Goal: Transaction & Acquisition: Register for event/course

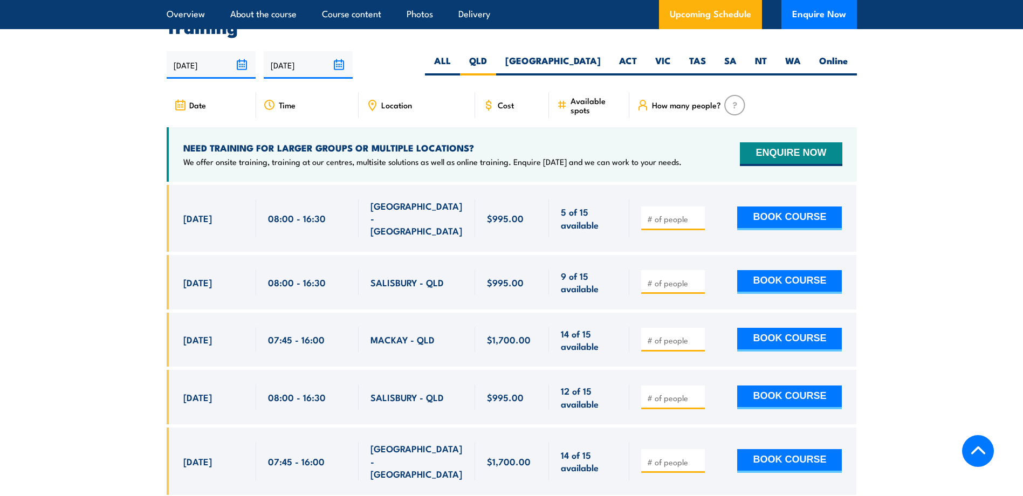
drag, startPoint x: 648, startPoint y: 207, endPoint x: 663, endPoint y: 207, distance: 15.1
click at [648, 214] on input "number" at bounding box center [674, 219] width 54 height 11
type input "1"
click at [696, 214] on input "1" at bounding box center [674, 219] width 54 height 11
click at [802, 208] on button "BOOK COURSE" at bounding box center [789, 219] width 105 height 24
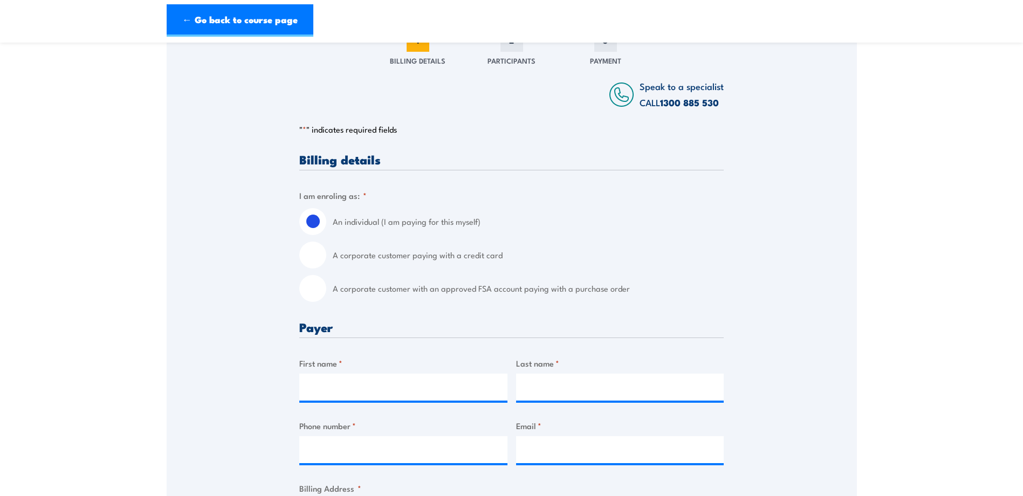
scroll to position [216, 0]
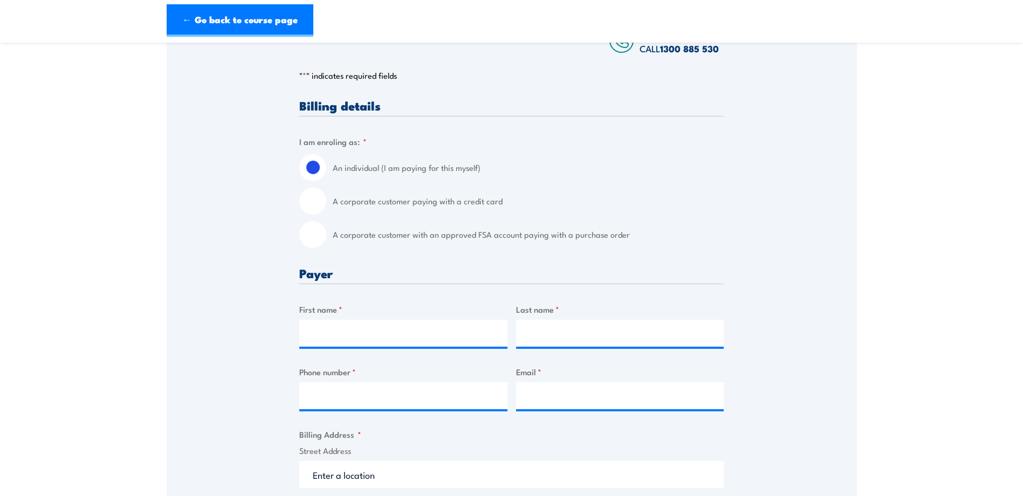
click at [374, 232] on label "A corporate customer with an approved FSA account paying with a purchase order" at bounding box center [528, 234] width 391 height 27
click at [326, 232] on input "A corporate customer with an approved FSA account paying with a purchase order" at bounding box center [312, 234] width 27 height 27
radio input "true"
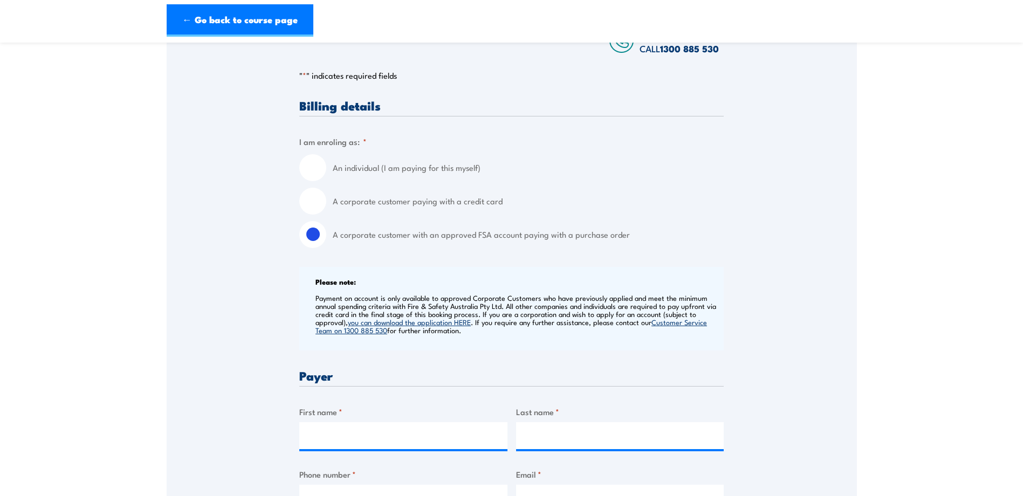
scroll to position [378, 0]
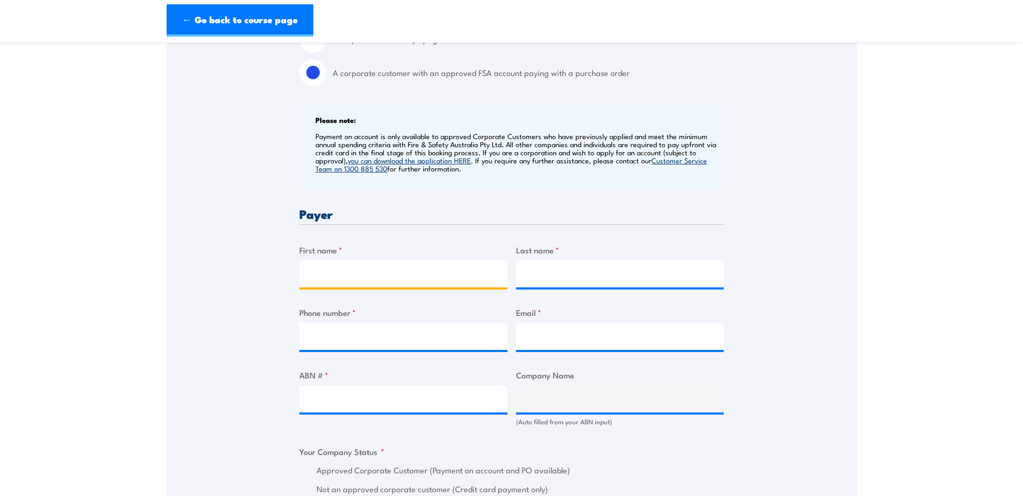
click at [334, 272] on input "First name *" at bounding box center [403, 274] width 208 height 27
type input "A"
type input "CAROLINE"
type input "SALELE'A"
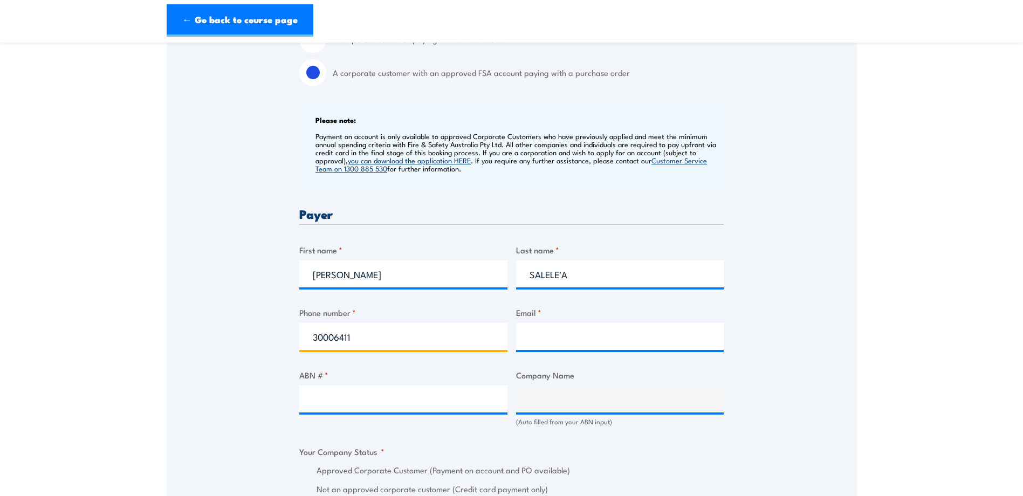
type input "30006411"
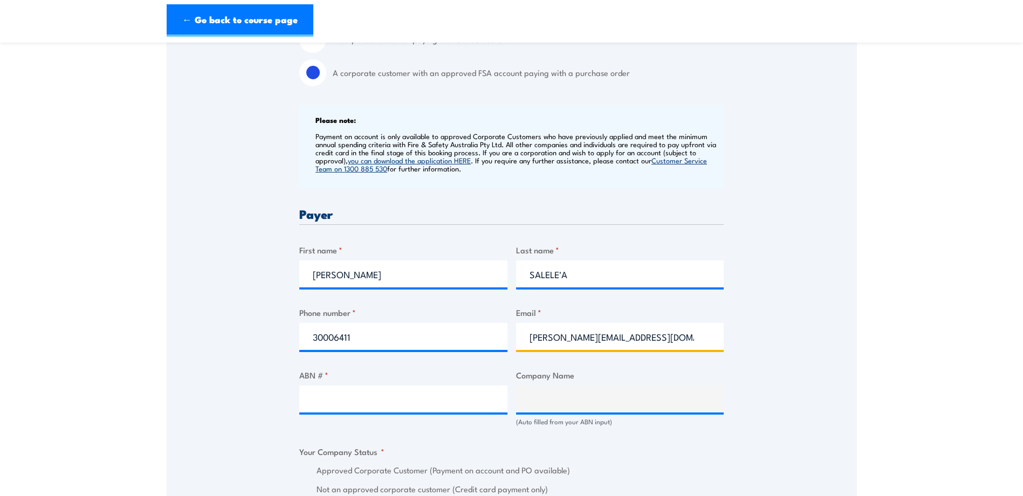
type input "caroline.salelea@viatris.com"
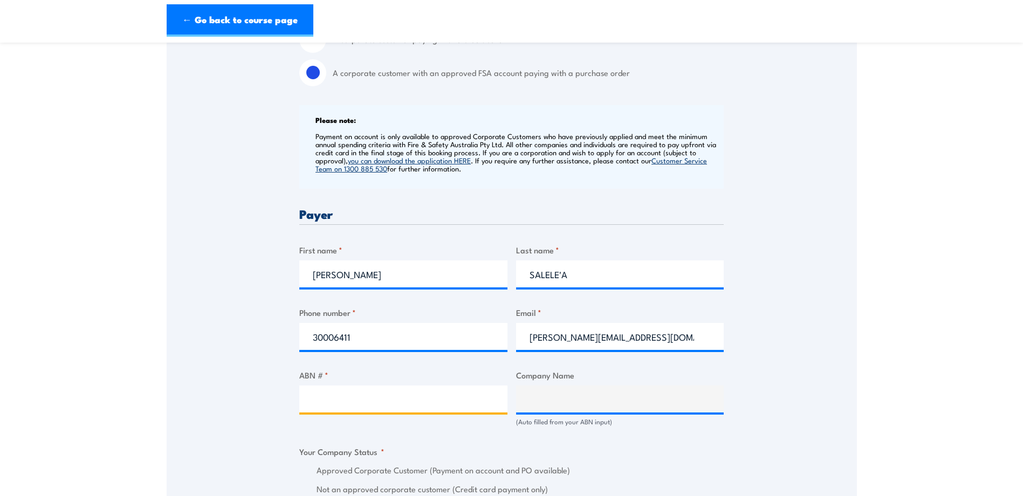
click at [344, 397] on input "ABN # *" at bounding box center [403, 399] width 208 height 27
paste input "93 002 359 739"
type input "93 002 359 739"
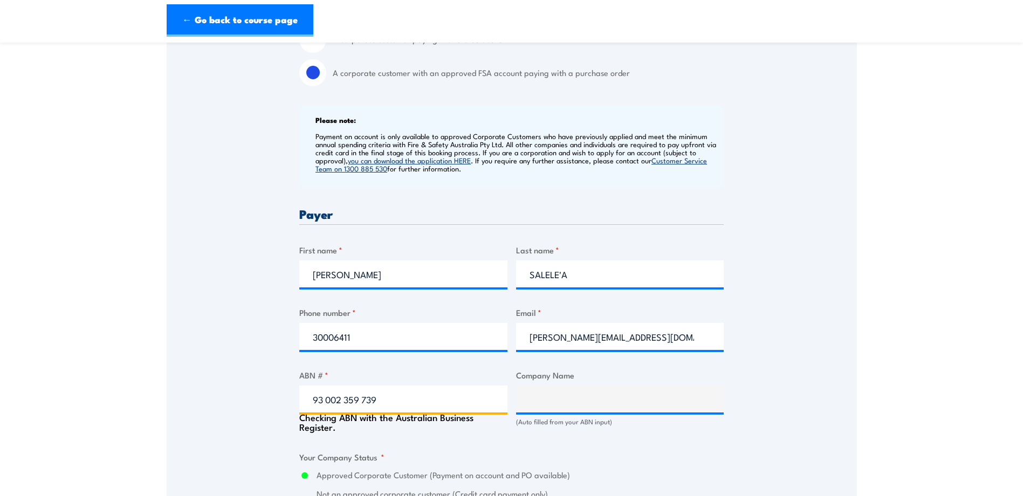
type input "ALPHAPHARM PTY LTD"
radio input "true"
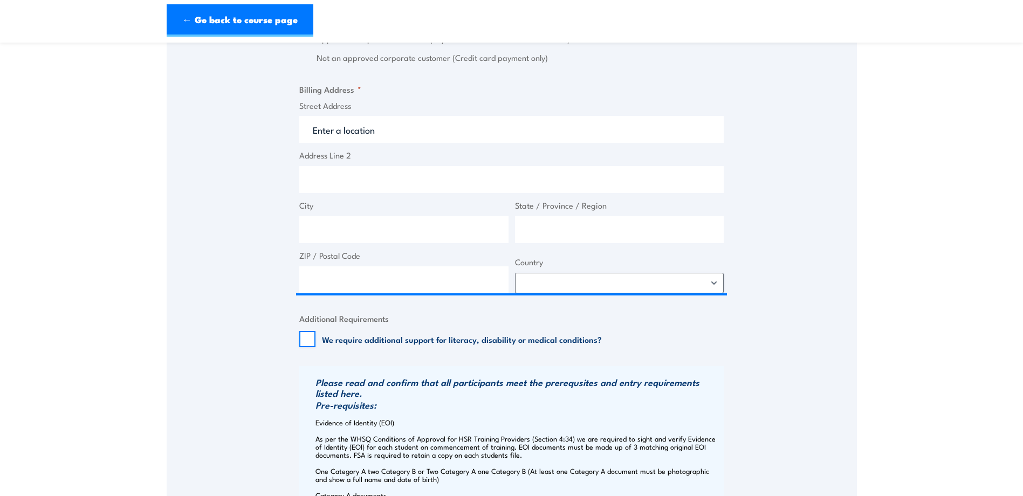
type input "93 002 359 739"
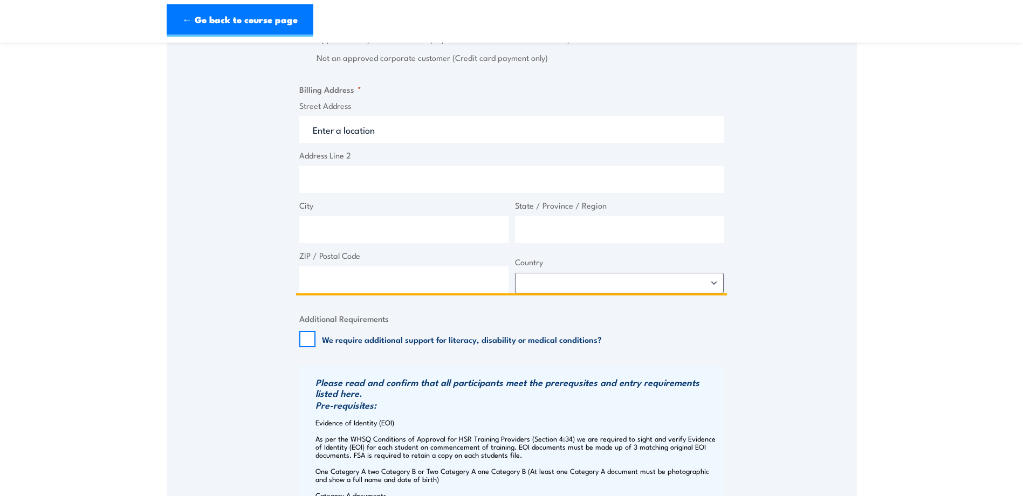
click at [386, 134] on input "Street Address" at bounding box center [511, 129] width 425 height 27
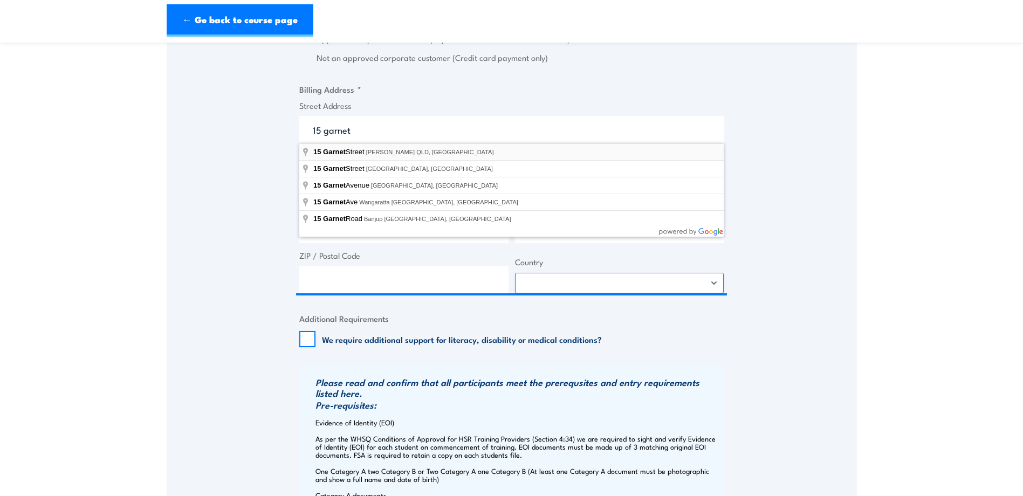
type input "15 Garnet Street, Carole Park QLD, Australia"
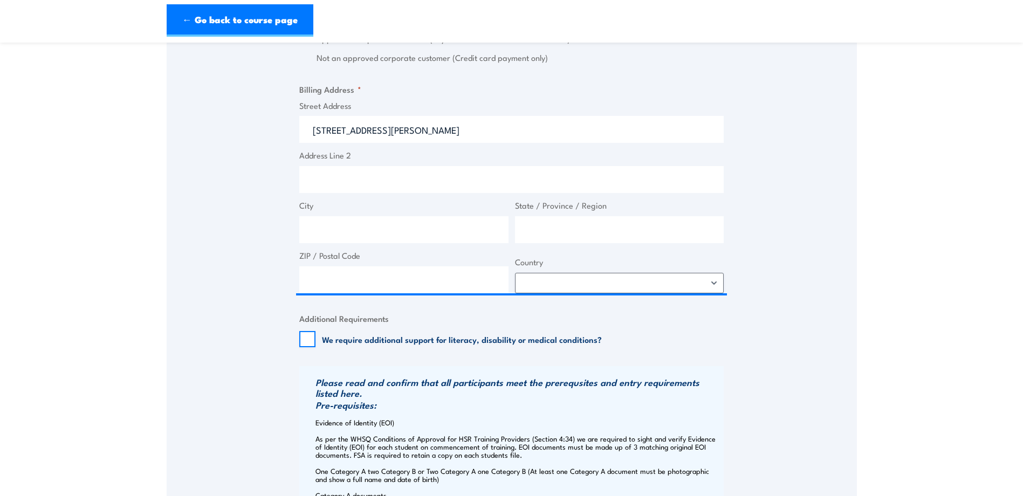
type input "15 Garnet St"
type input "Carole Park"
type input "Queensland"
type input "4300"
select select "Australia"
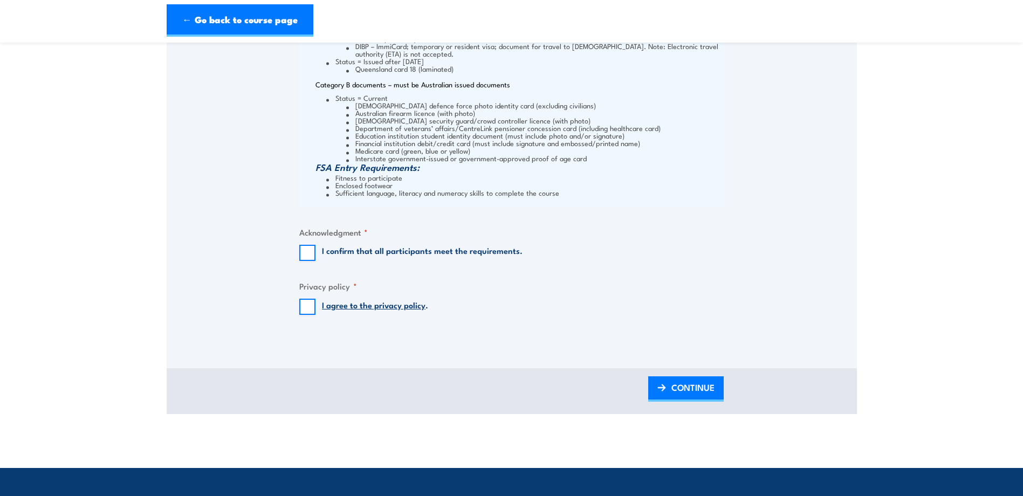
scroll to position [1402, 0]
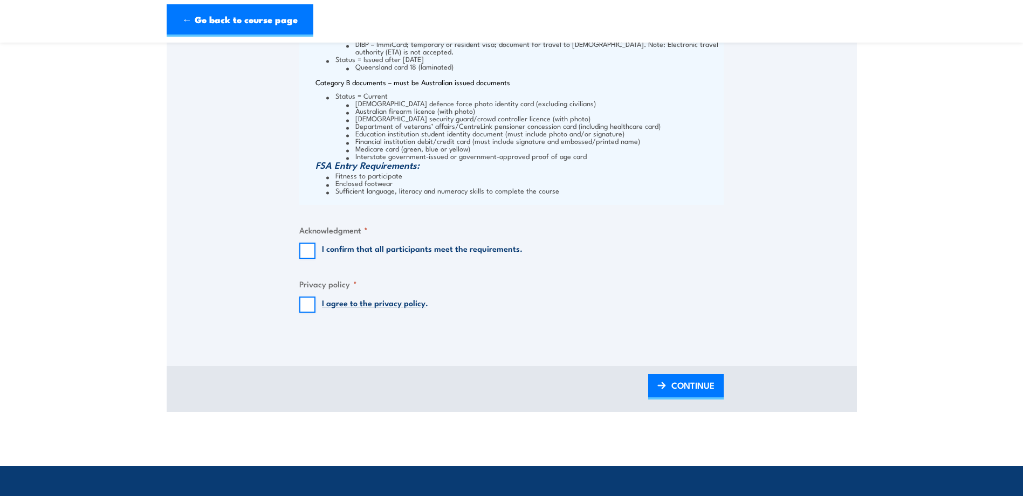
click at [347, 252] on label "I confirm that all participants meet the requirements." at bounding box center [422, 251] width 201 height 16
click at [316, 252] on input "I confirm that all participants meet the requirements." at bounding box center [307, 251] width 16 height 16
checkbox input "true"
click at [346, 297] on link "I agree to the privacy policy" at bounding box center [374, 303] width 104 height 12
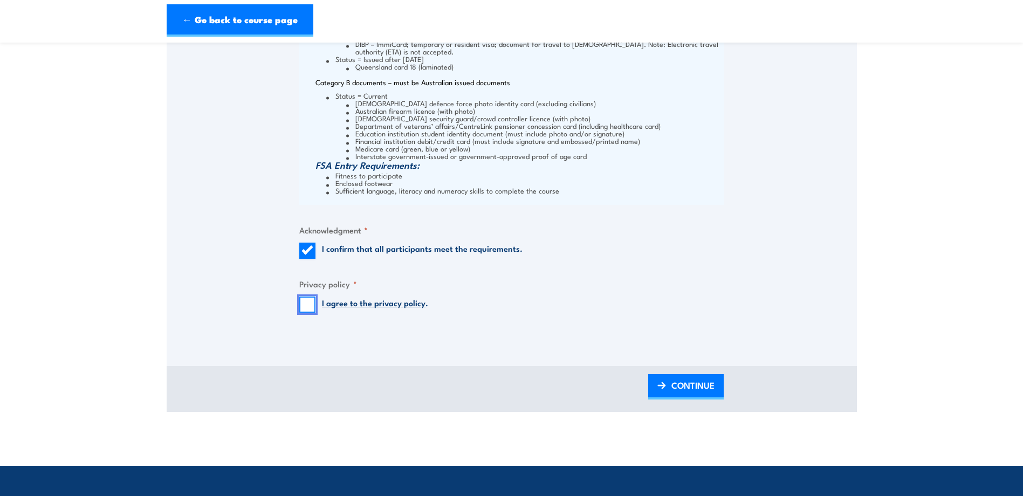
click at [311, 307] on input "I agree to the privacy policy ." at bounding box center [307, 305] width 16 height 16
checkbox input "true"
click at [721, 384] on link "CONTINUE" at bounding box center [686, 386] width 76 height 25
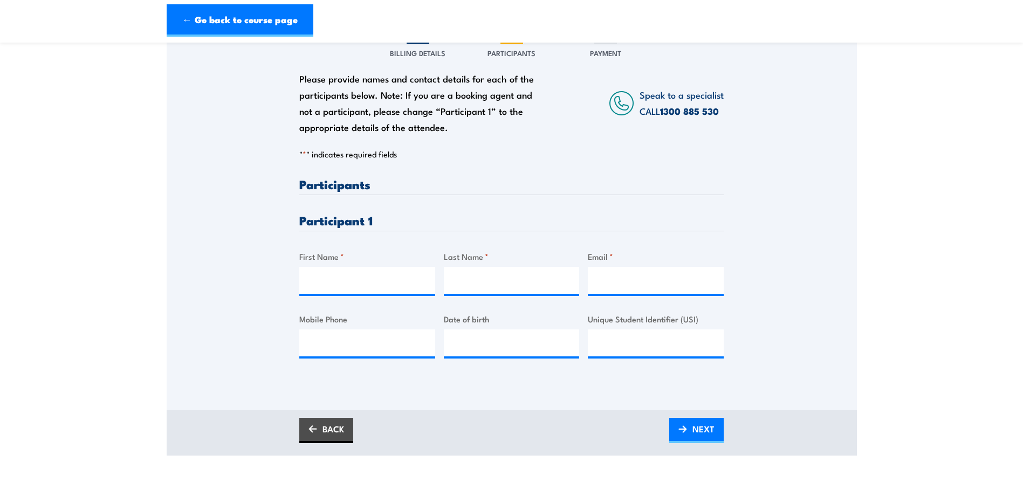
scroll to position [216, 0]
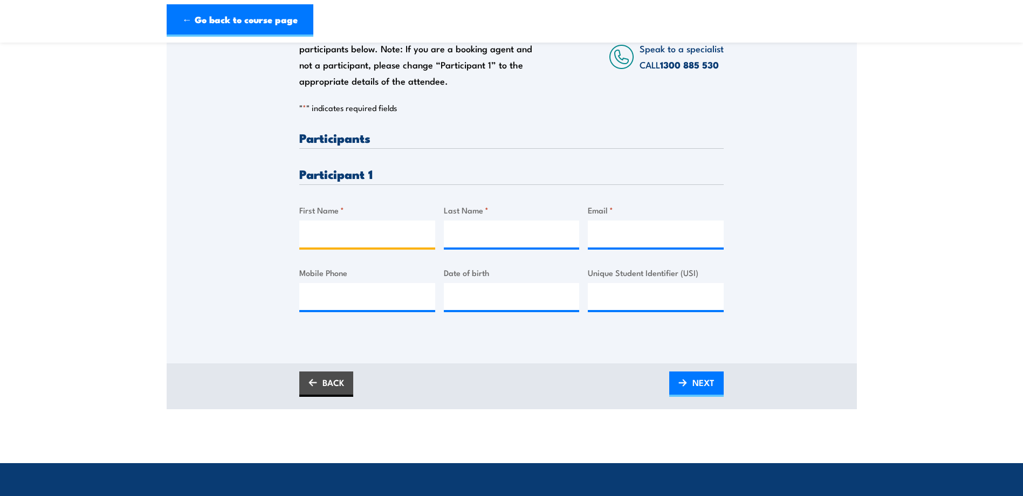
click at [358, 227] on input "First Name *" at bounding box center [367, 234] width 136 height 27
type input "BENJAMIN"
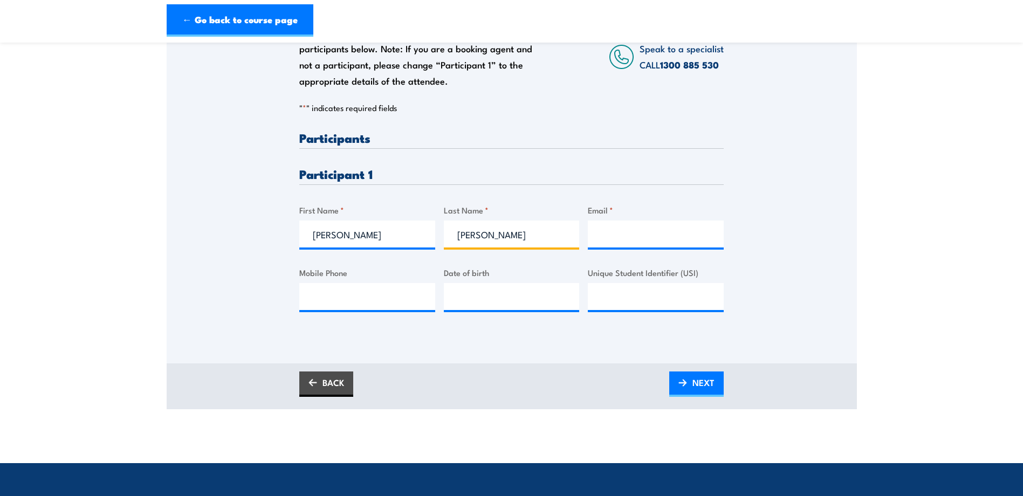
type input "PEARSON"
click at [674, 237] on input "Email *" at bounding box center [656, 234] width 136 height 27
paste input "benjamin.pearson@viatris.com"
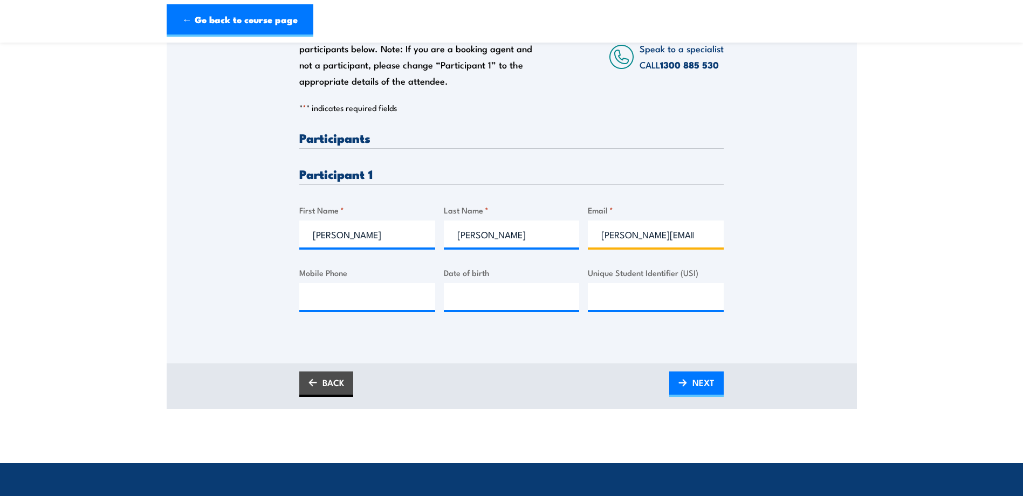
scroll to position [0, 33]
type input "benjamin.pearson@viatris.com"
click at [374, 290] on input "Mobile Phone" at bounding box center [367, 296] width 136 height 27
click at [696, 378] on span "NEXT" at bounding box center [704, 382] width 22 height 29
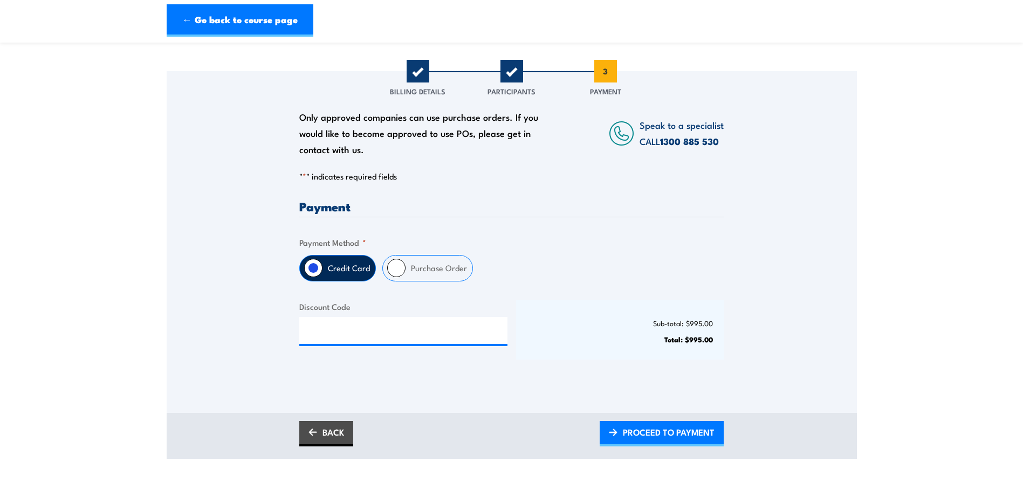
scroll to position [162, 0]
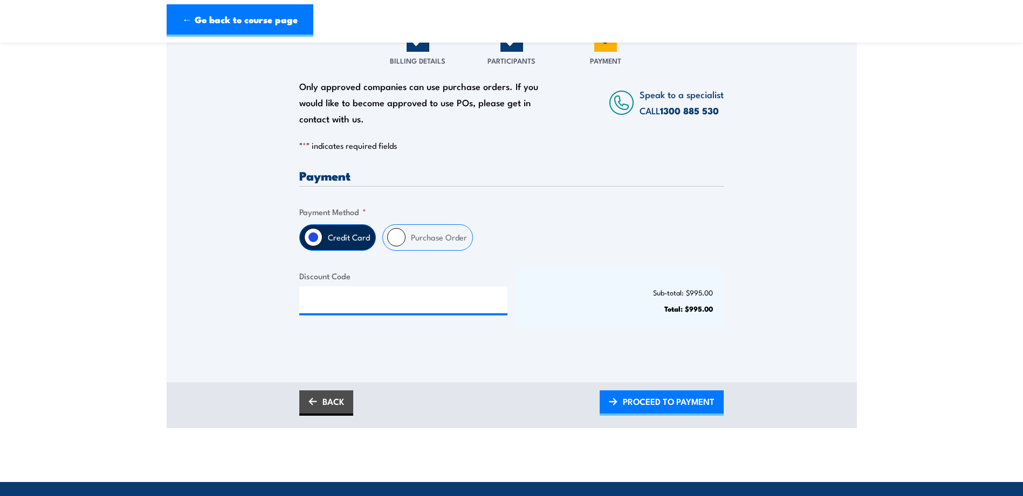
click at [455, 239] on label "Purchase Order" at bounding box center [439, 237] width 67 height 25
click at [406, 239] on input "Purchase Order" at bounding box center [396, 237] width 18 height 18
radio input "true"
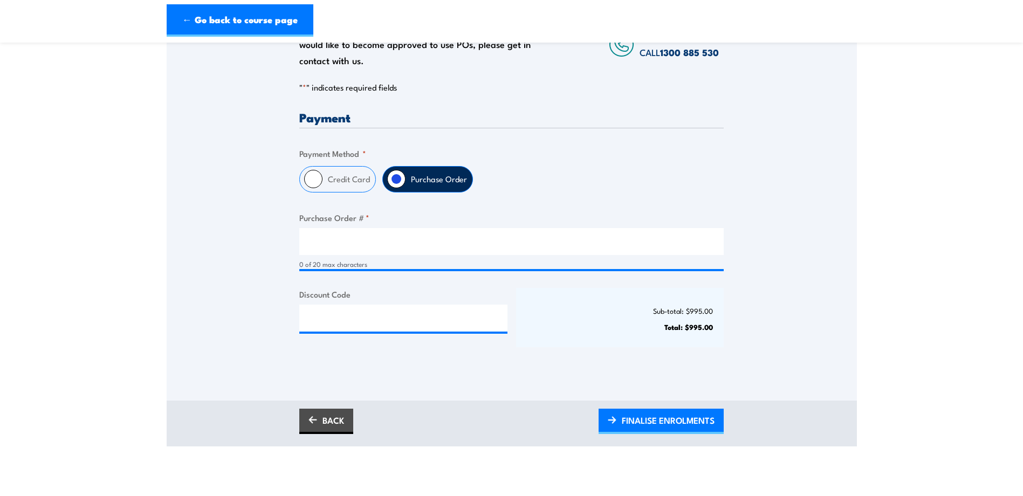
scroll to position [324, 0]
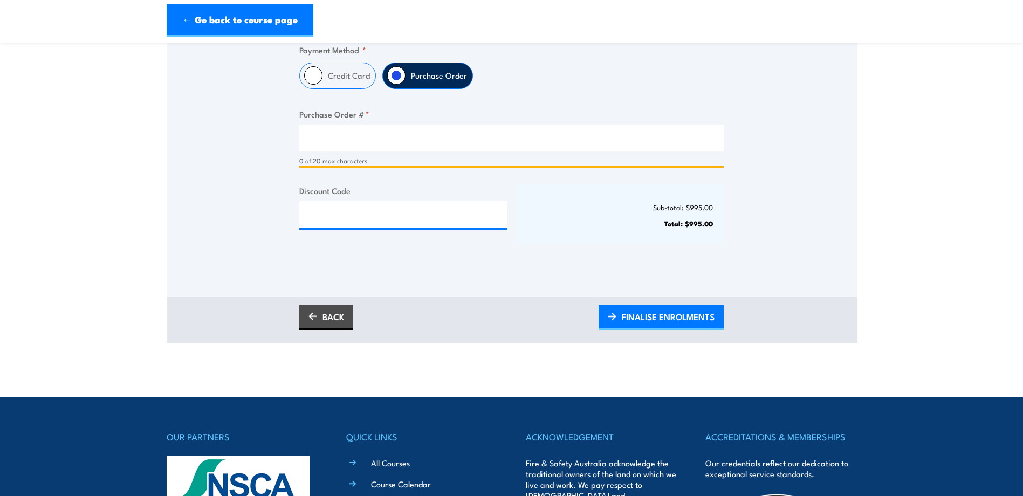
click at [536, 140] on input "Purchase Order # *" at bounding box center [511, 138] width 425 height 27
paste input "4300052223"
type input "4300052223"
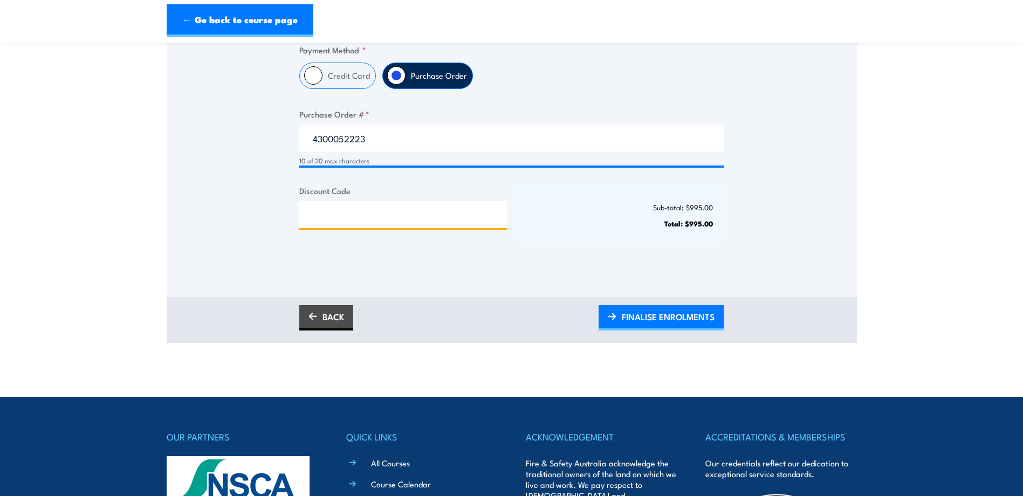
click at [430, 215] on input "Discount Code" at bounding box center [403, 214] width 208 height 27
paste input "NSCAPLATINUM2025!"
type input "NSCAPLATINUM2025!"
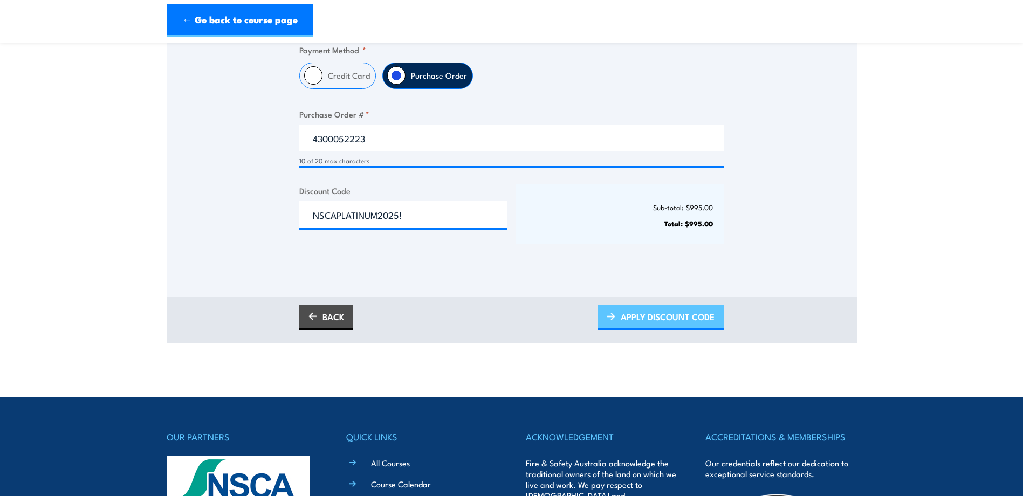
click at [606, 312] on link "APPLY DISCOUNT CODE" at bounding box center [661, 317] width 126 height 25
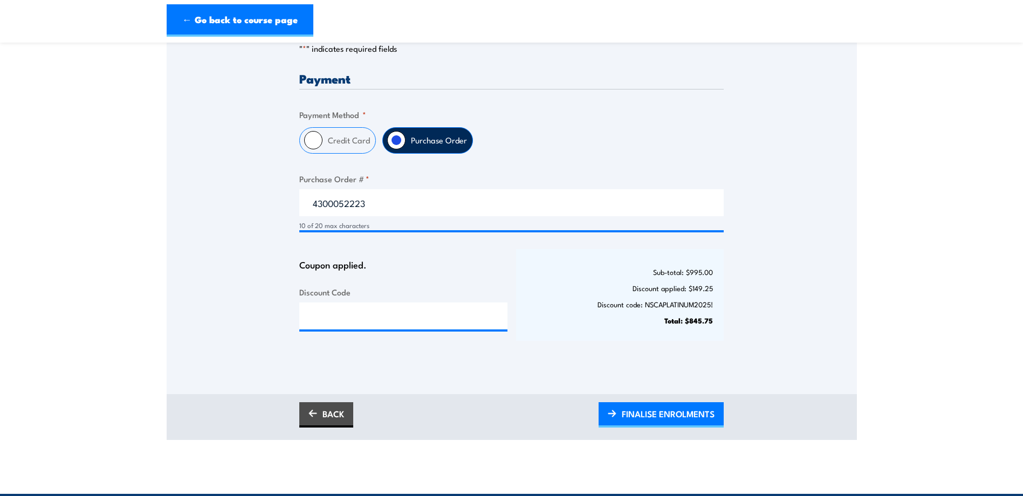
scroll to position [270, 0]
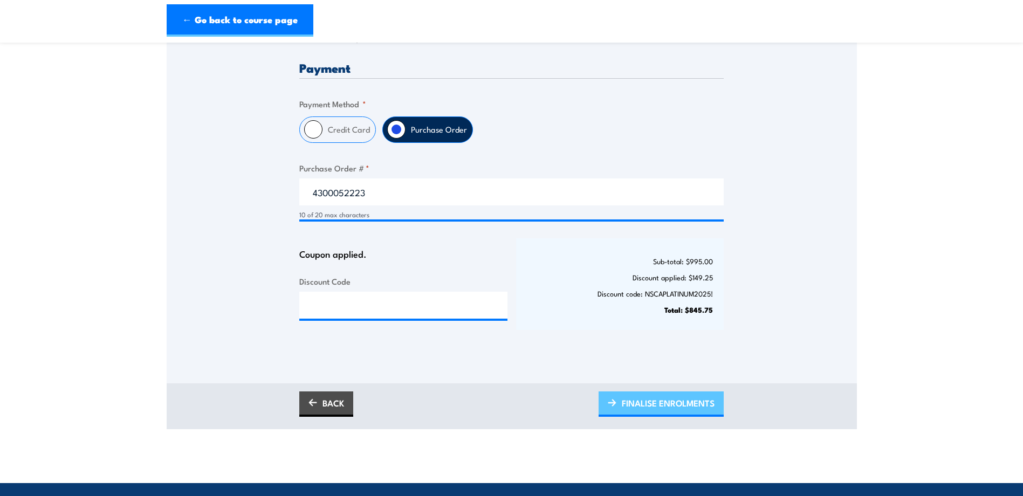
click at [666, 405] on span "FINALISE ENROLMENTS" at bounding box center [668, 403] width 93 height 29
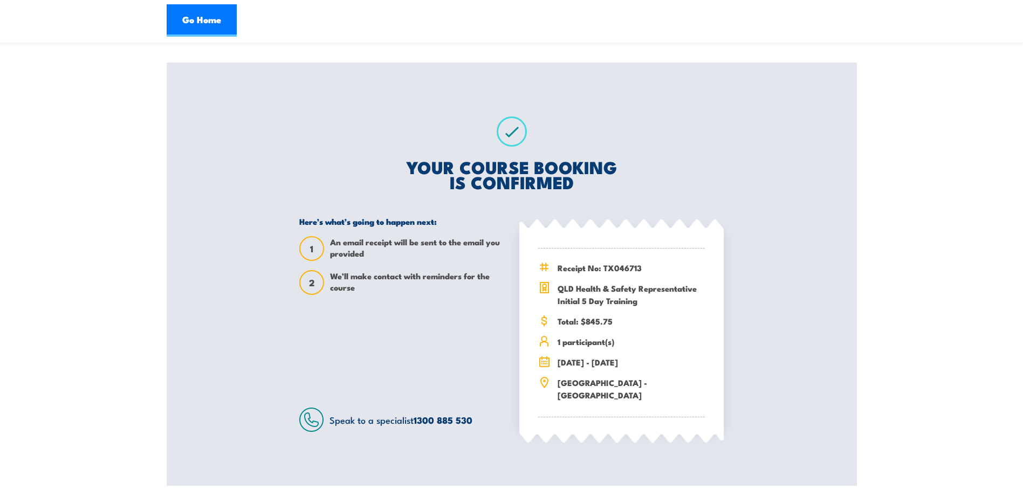
scroll to position [162, 0]
